Goal: Task Accomplishment & Management: Manage account settings

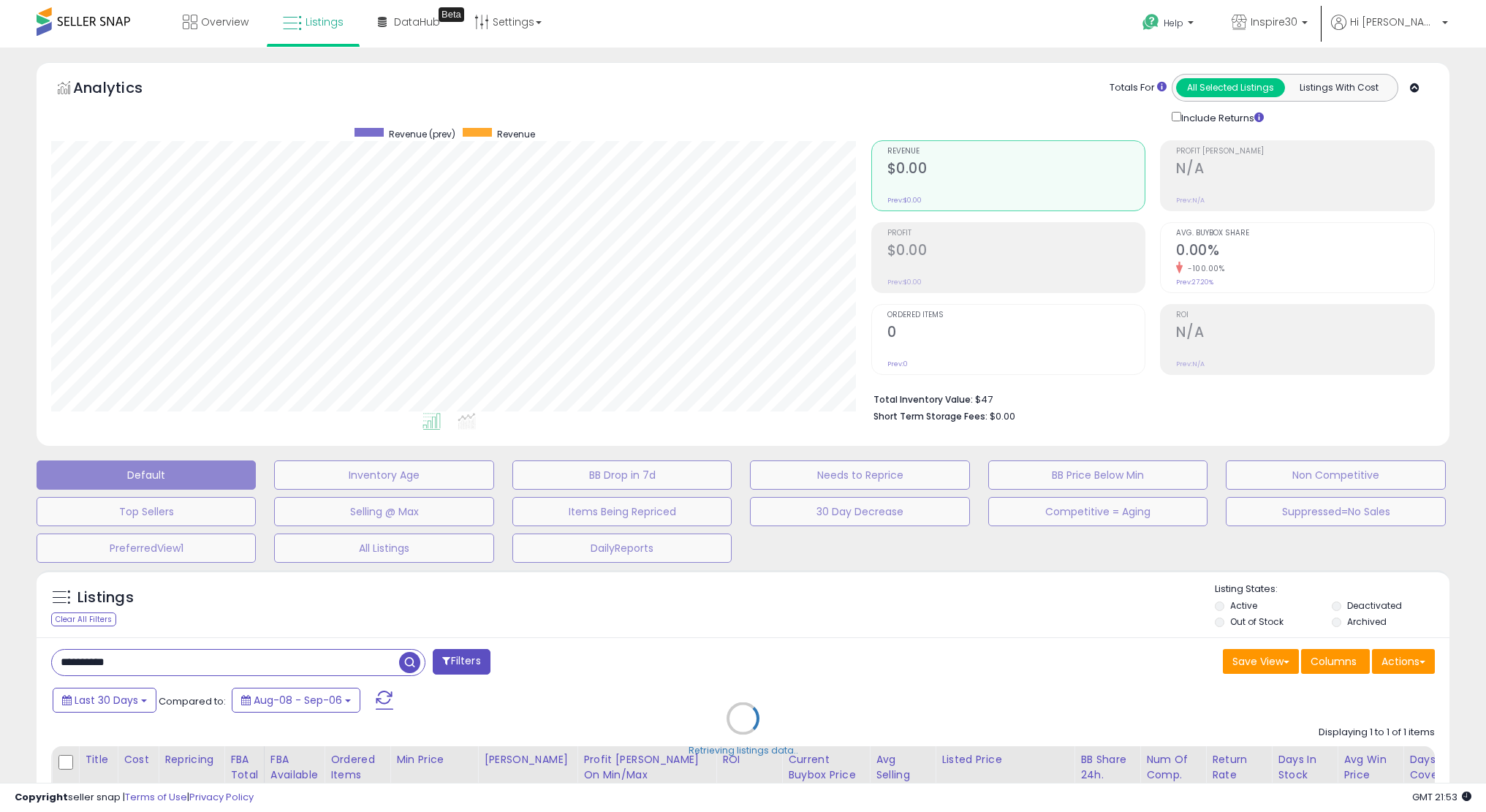
select select "**"
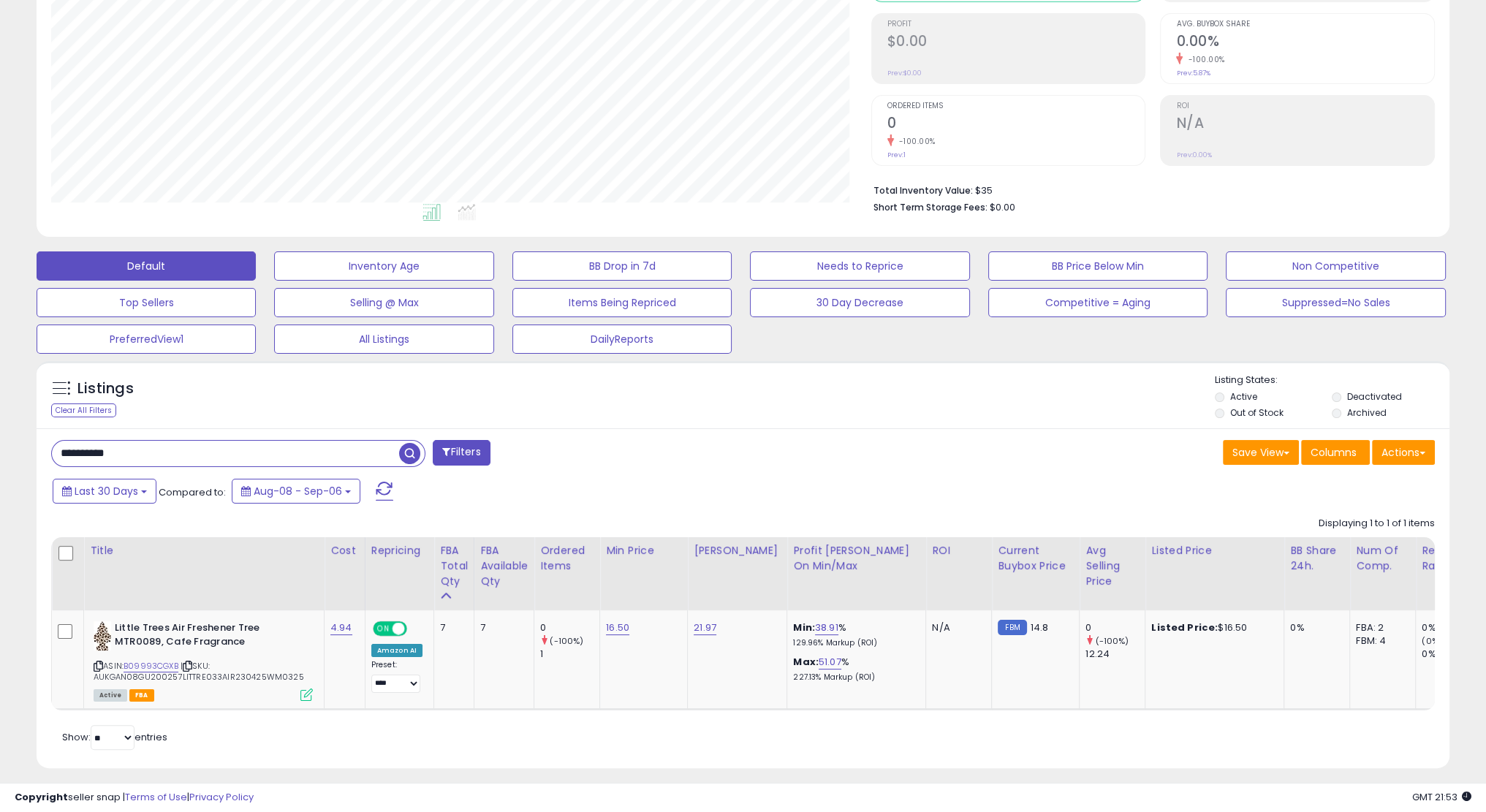
scroll to position [230, 0]
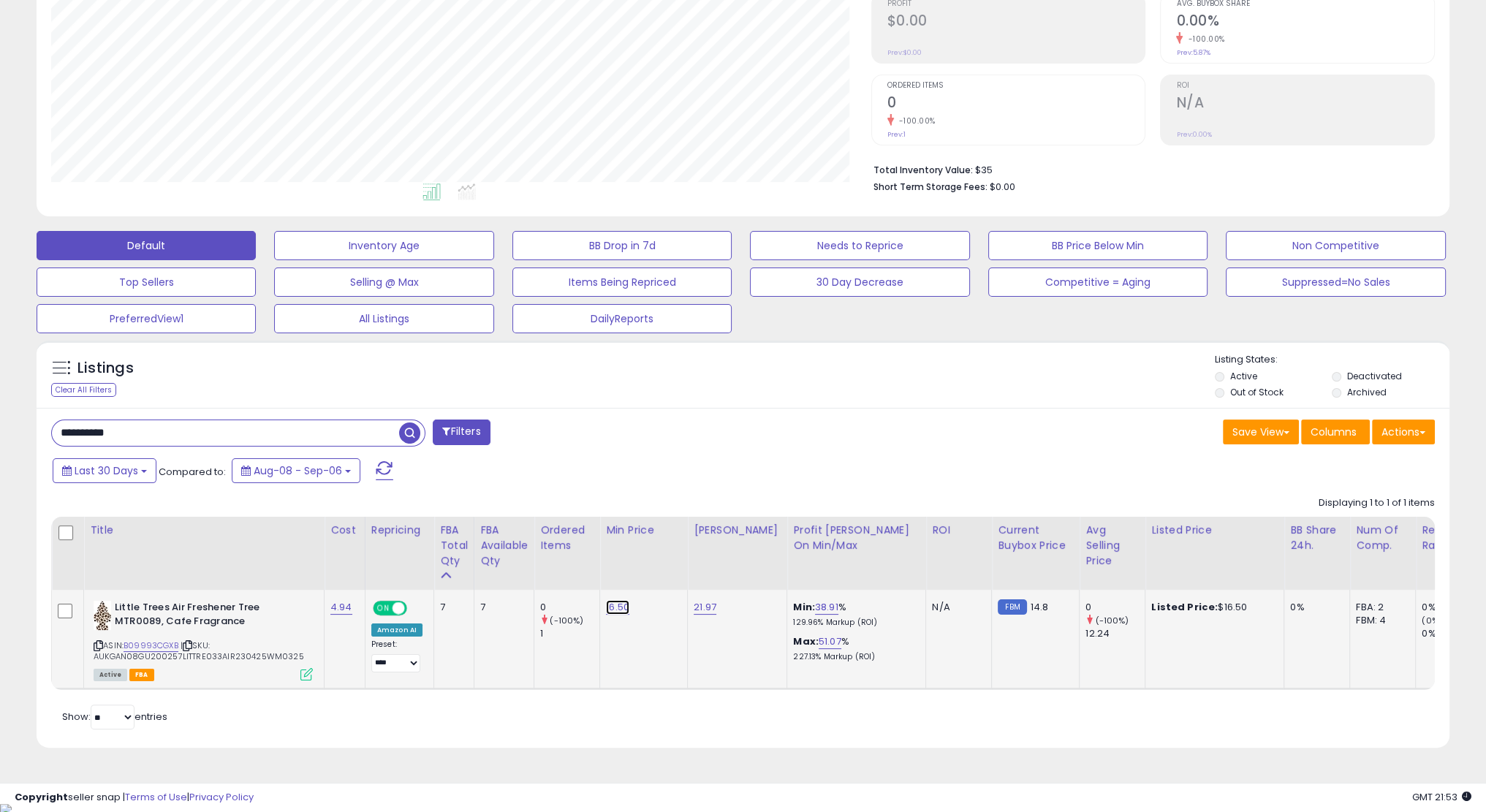
click at [608, 610] on link "16.50" at bounding box center [618, 608] width 23 height 15
drag, startPoint x: 561, startPoint y: 572, endPoint x: 494, endPoint y: 569, distance: 67.1
click at [494, 569] on table "Title Cost" at bounding box center [1158, 603] width 2213 height 173
type input "*"
click at [667, 566] on button "submit" at bounding box center [655, 571] width 25 height 22
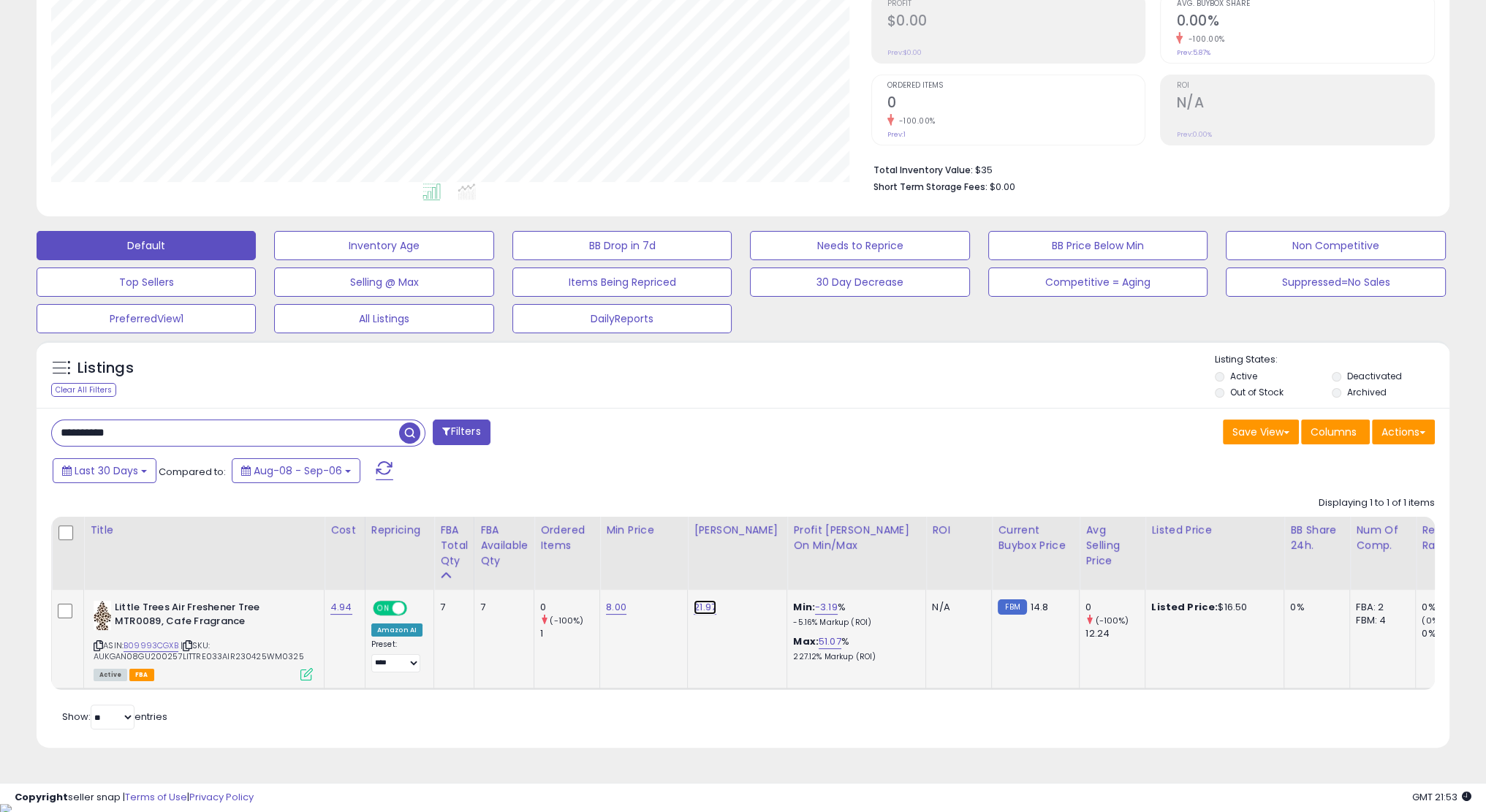
click at [704, 604] on link "21.97" at bounding box center [705, 608] width 22 height 15
drag, startPoint x: 613, startPoint y: 569, endPoint x: 528, endPoint y: 566, distance: 85.1
click at [528, 566] on table "Title Cost" at bounding box center [1158, 603] width 2213 height 173
type input "****"
click button "submit" at bounding box center [742, 571] width 25 height 22
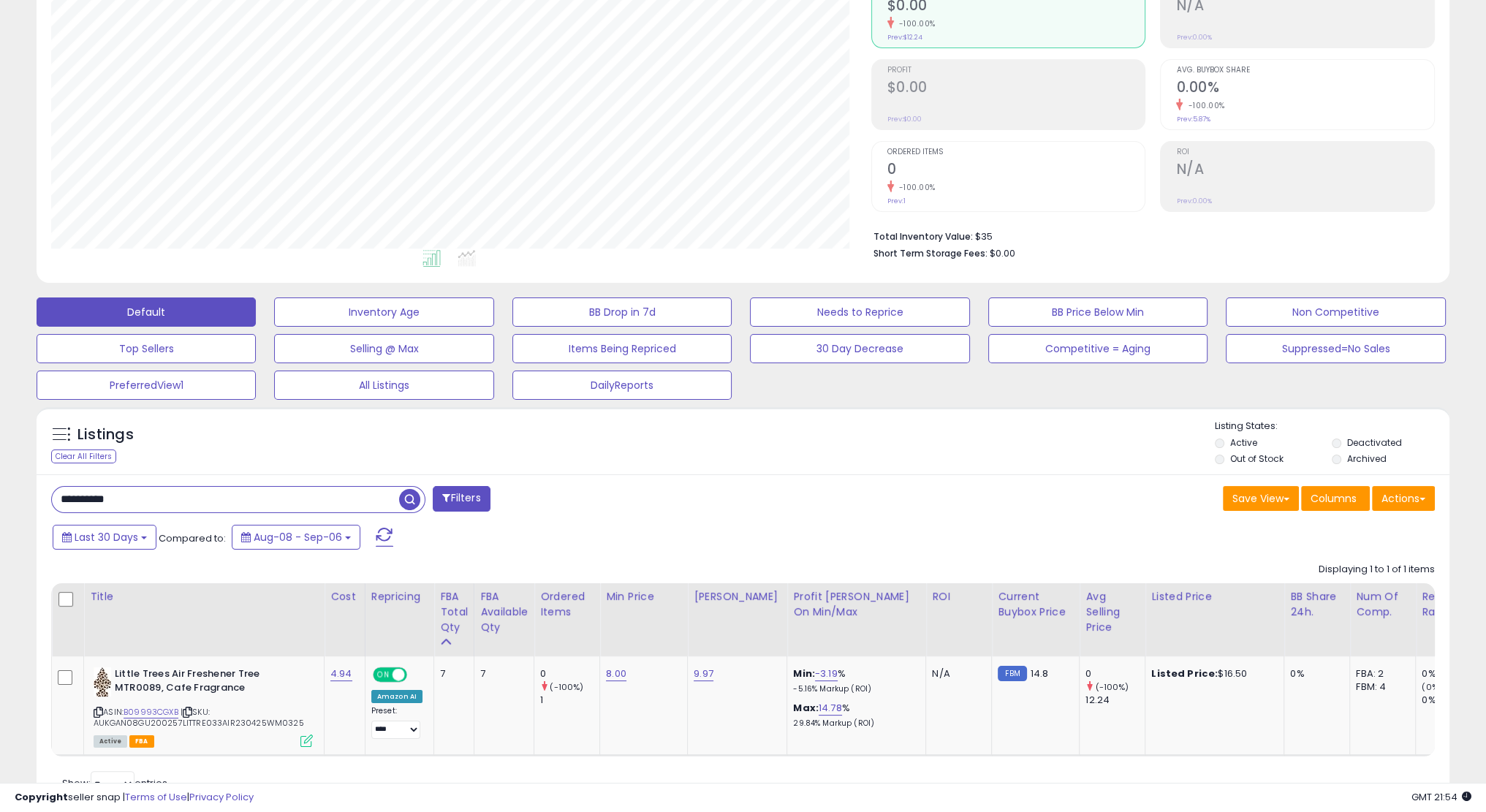
scroll to position [156, 0]
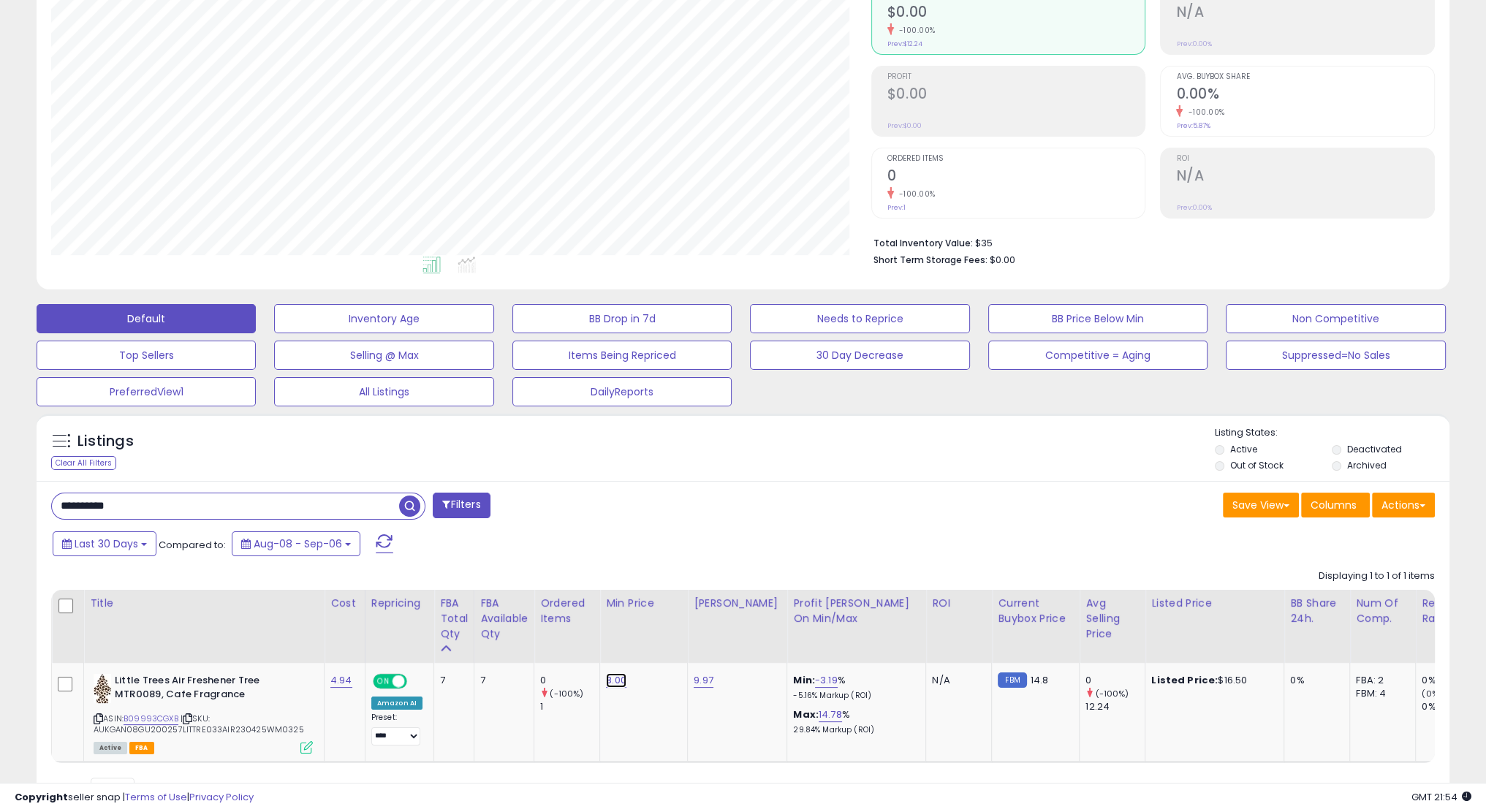
click at [609, 679] on link "8.00" at bounding box center [616, 681] width 21 height 15
drag, startPoint x: 556, startPoint y: 649, endPoint x: 341, endPoint y: 632, distance: 215.7
click at [341, 632] on table "Title Cost" at bounding box center [1158, 676] width 2213 height 173
type input "***"
click button "submit" at bounding box center [653, 643] width 25 height 22
